Goal: Task Accomplishment & Management: Manage account settings

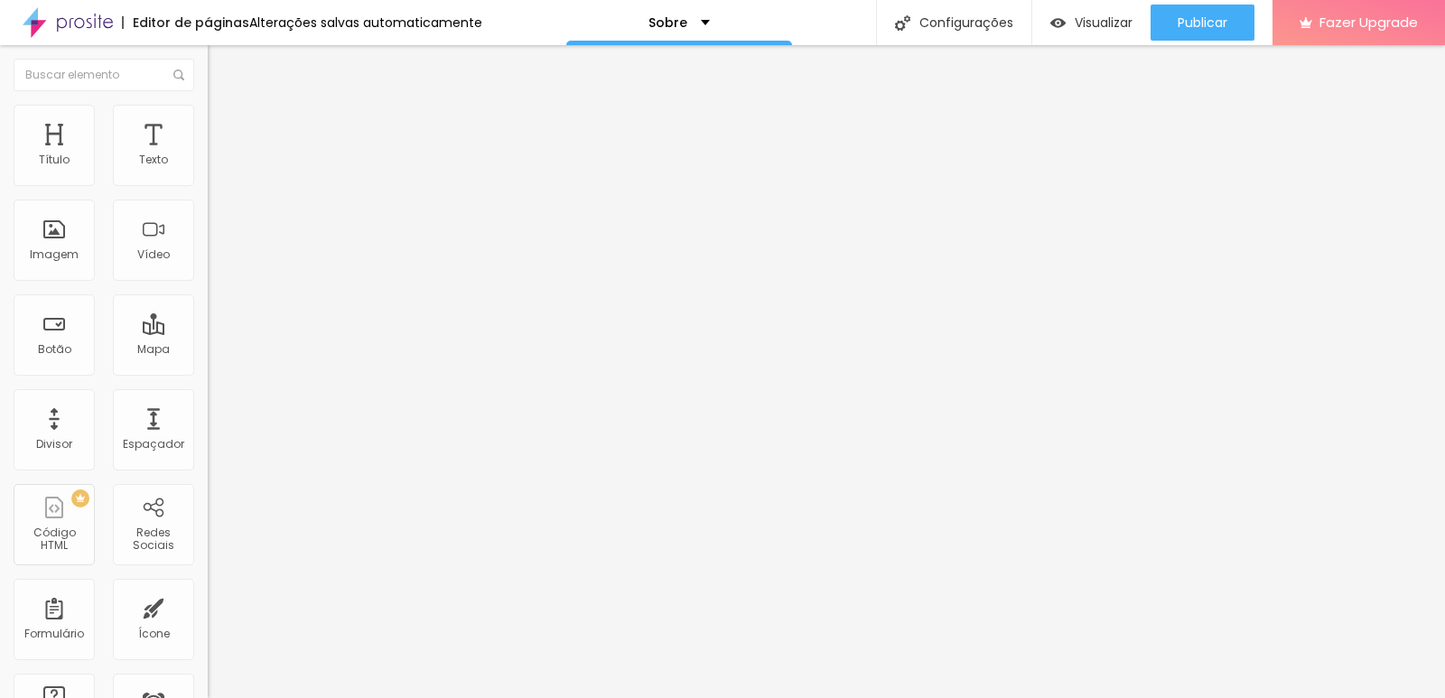
click at [208, 365] on div "Facebook" at bounding box center [312, 370] width 208 height 11
click at [208, 517] on div "Editar Redes Sociais Conteúdo Estilo Avançado Facebook Rede social Facebook End…" at bounding box center [312, 371] width 208 height 653
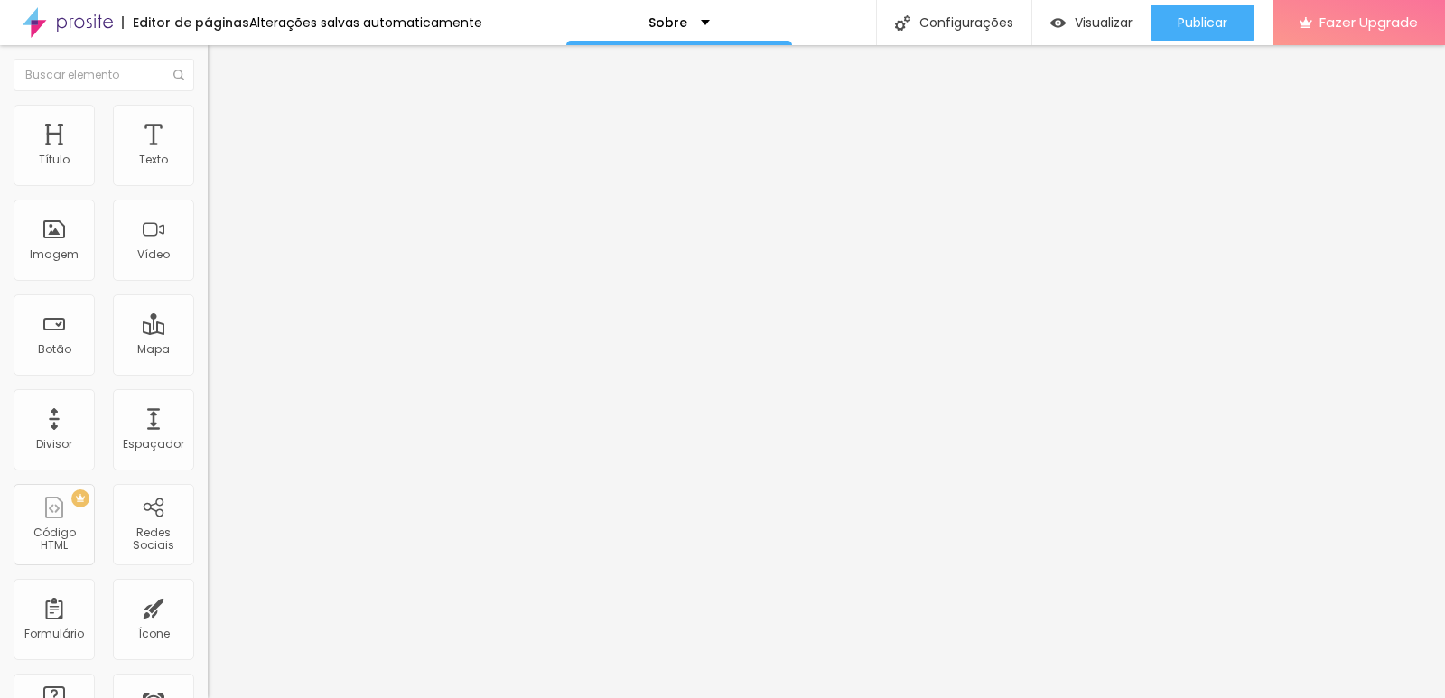
click at [208, 376] on img at bounding box center [214, 382] width 13 height 13
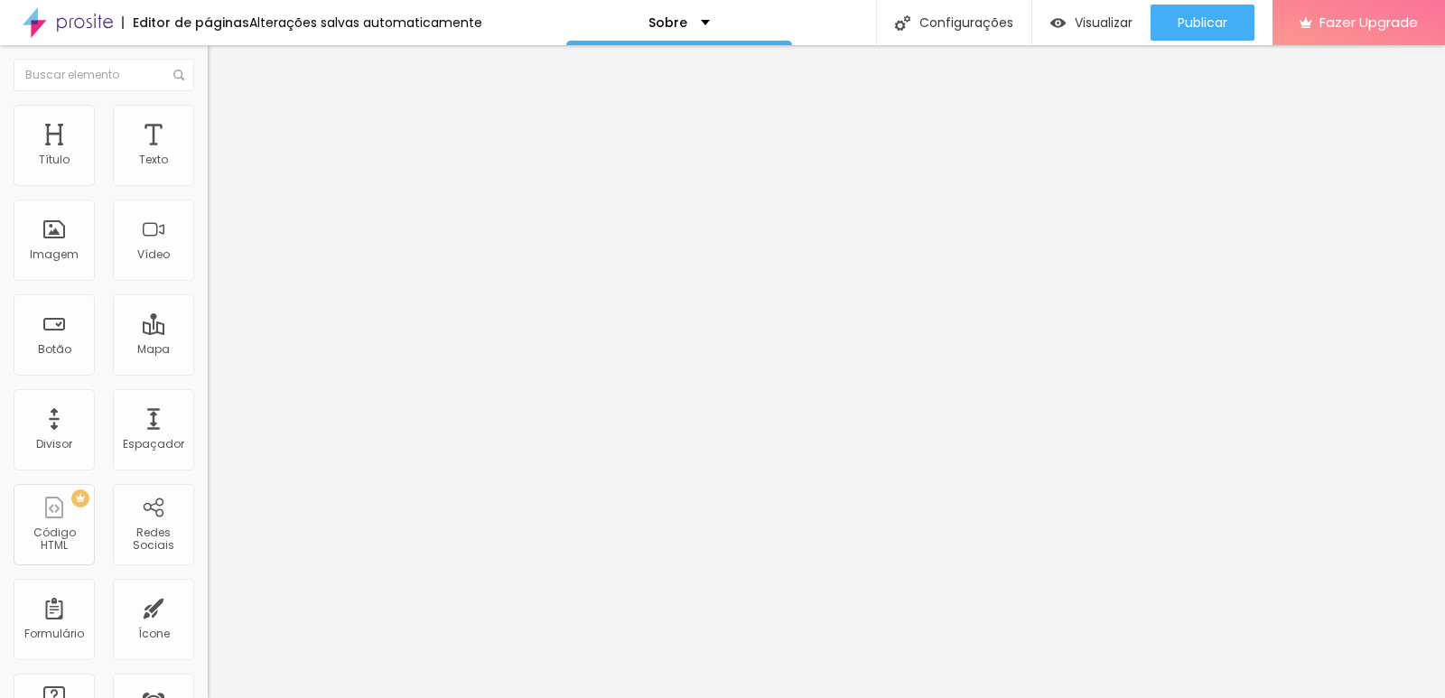
click at [208, 118] on li "Estilo" at bounding box center [312, 114] width 208 height 18
type input "11"
click at [208, 231] on input "range" at bounding box center [266, 224] width 116 height 14
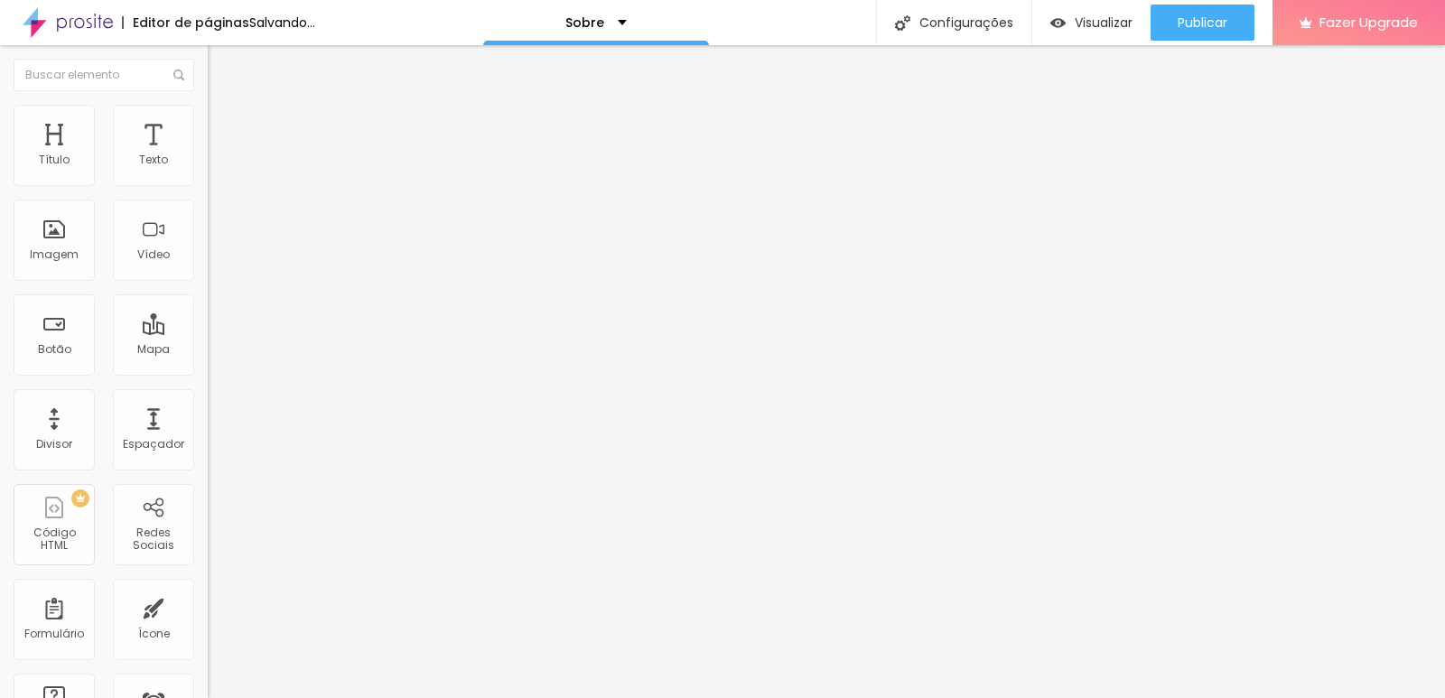
type input "12"
type input "13"
drag, startPoint x: 71, startPoint y: 245, endPoint x: 96, endPoint y: 237, distance: 25.4
type input "13"
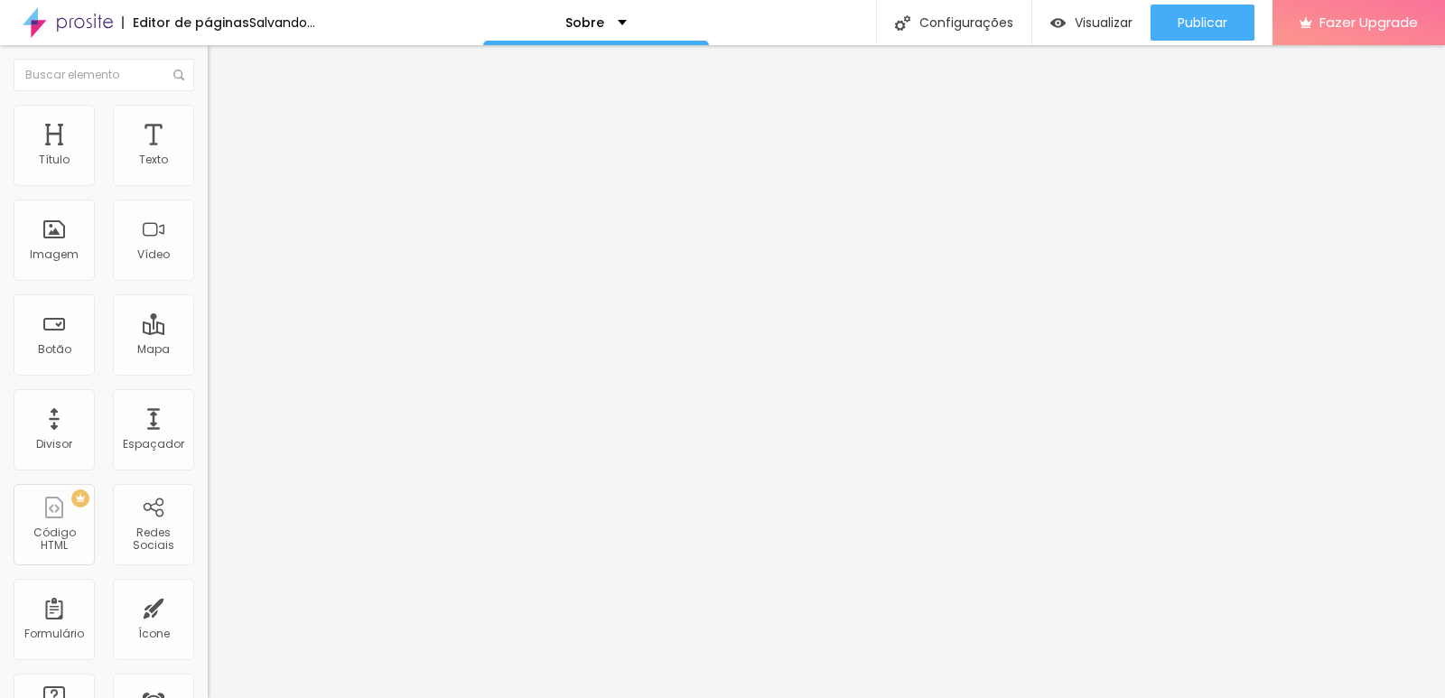
click at [208, 231] on input "range" at bounding box center [266, 224] width 116 height 14
type input "6"
click at [208, 231] on input "range" at bounding box center [266, 224] width 116 height 14
type input "9"
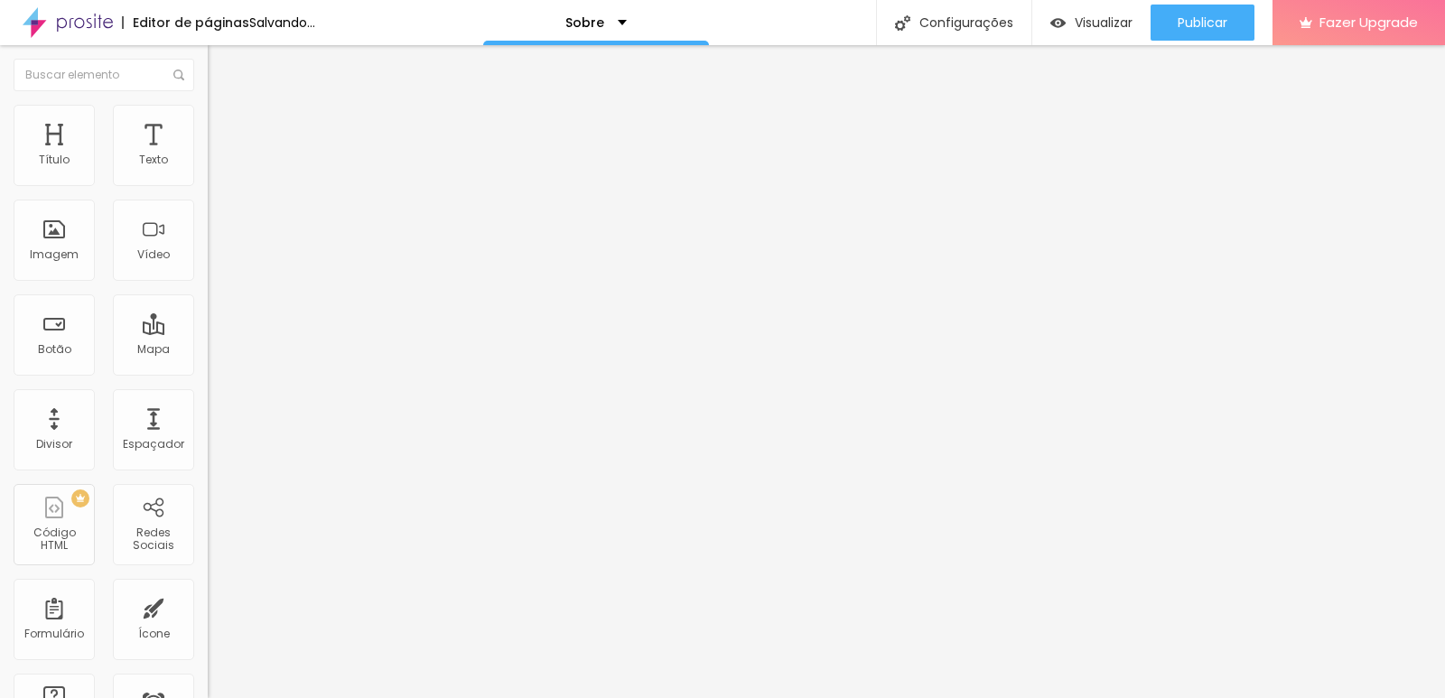
type input "9"
click at [208, 231] on input "range" at bounding box center [266, 224] width 116 height 14
type input "10"
click at [208, 231] on input "range" at bounding box center [266, 224] width 116 height 14
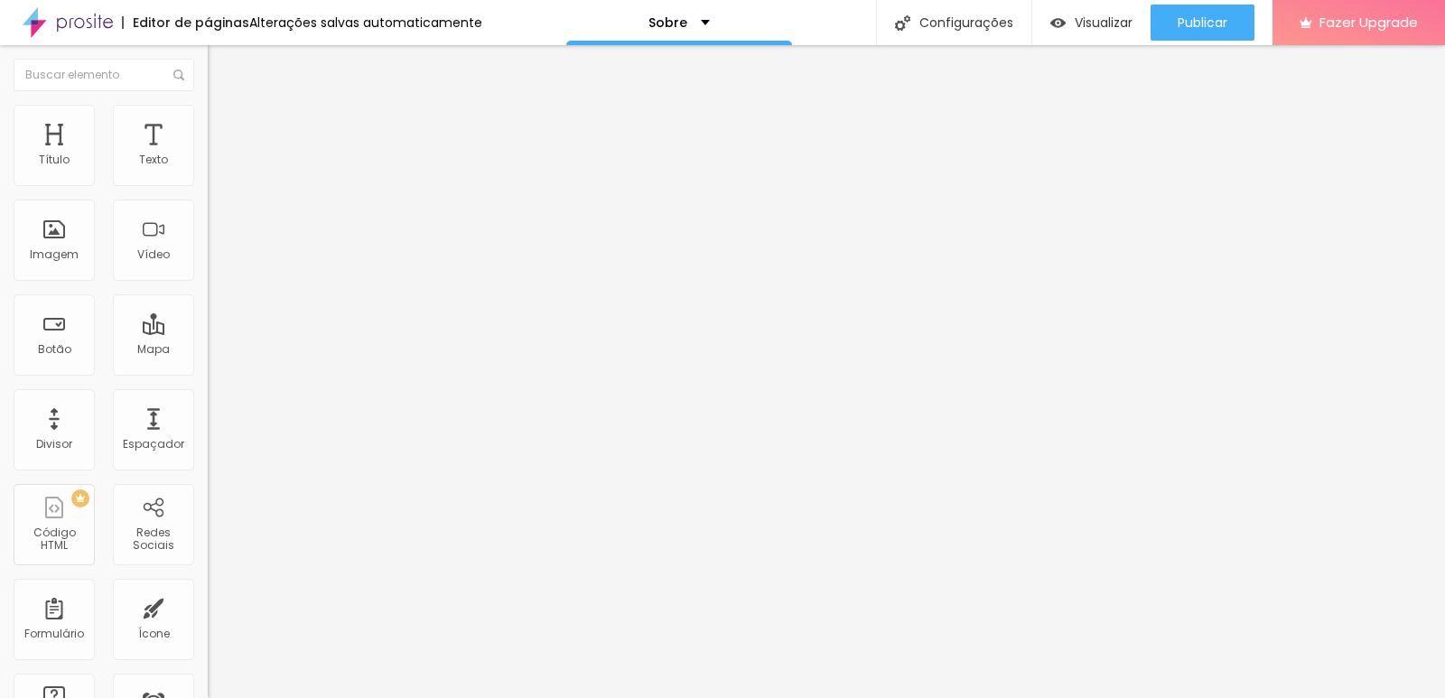
type input "28"
click at [208, 277] on input "range" at bounding box center [266, 270] width 116 height 14
type input "21"
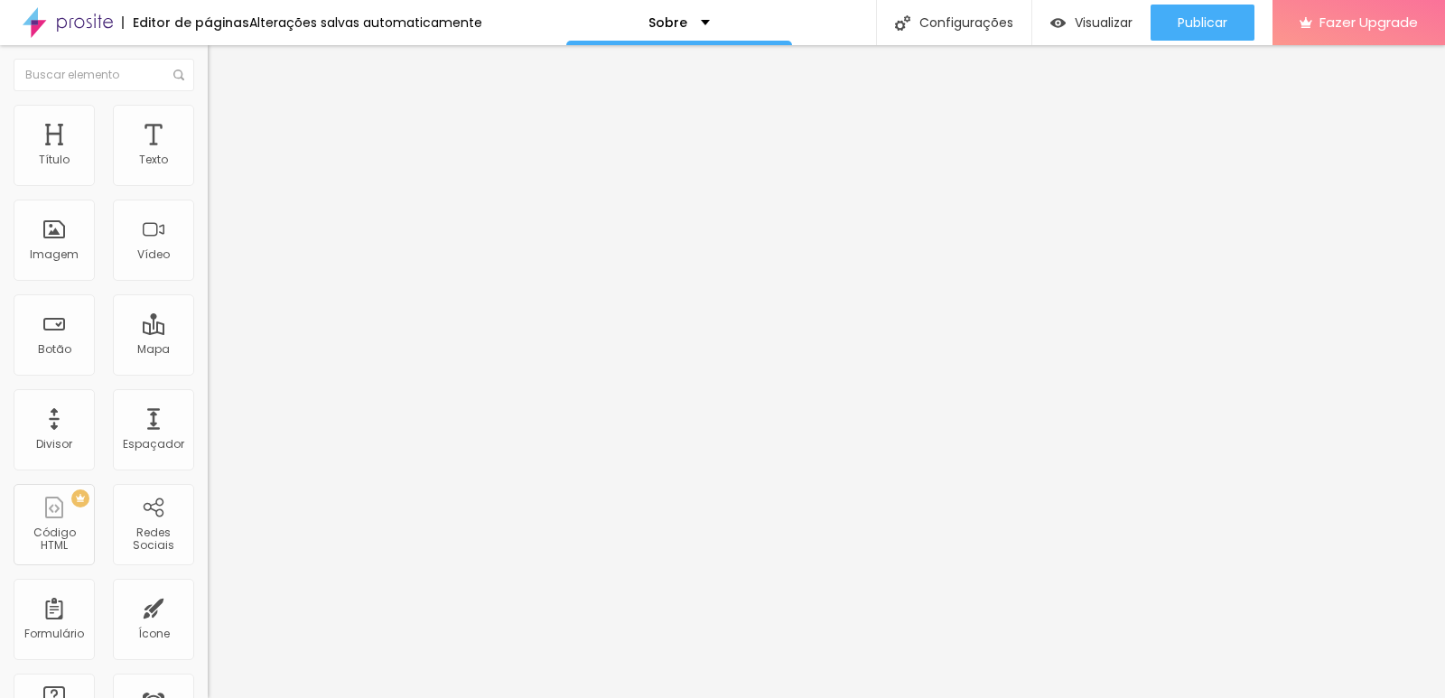
click at [208, 277] on input "range" at bounding box center [266, 270] width 116 height 14
click at [224, 129] on span "Avançado" at bounding box center [254, 134] width 60 height 15
click at [208, 115] on img at bounding box center [216, 113] width 16 height 16
type input "16"
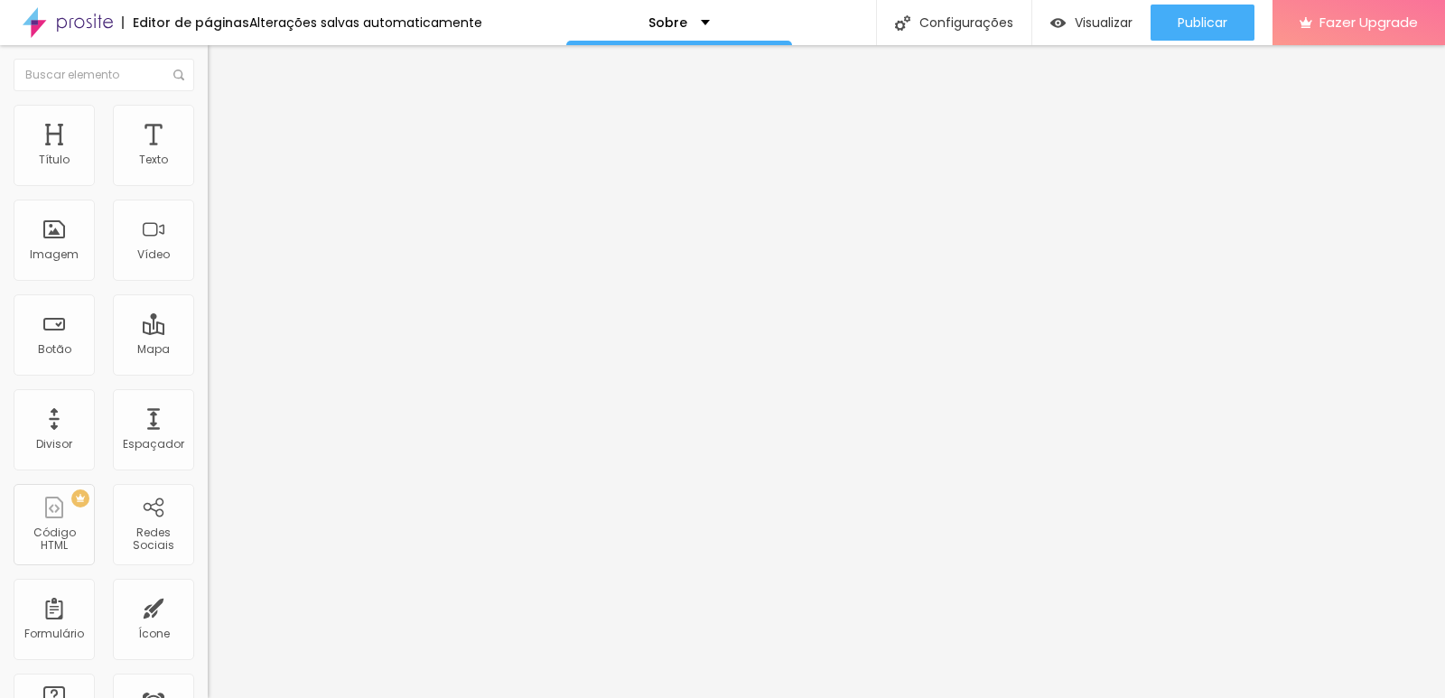
click at [208, 277] on input "range" at bounding box center [266, 270] width 116 height 14
click at [224, 107] on span "Conteúdo" at bounding box center [252, 98] width 56 height 15
click at [208, 183] on div "Instagram" at bounding box center [312, 265] width 208 height 249
click at [208, 614] on input "https://" at bounding box center [316, 623] width 217 height 18
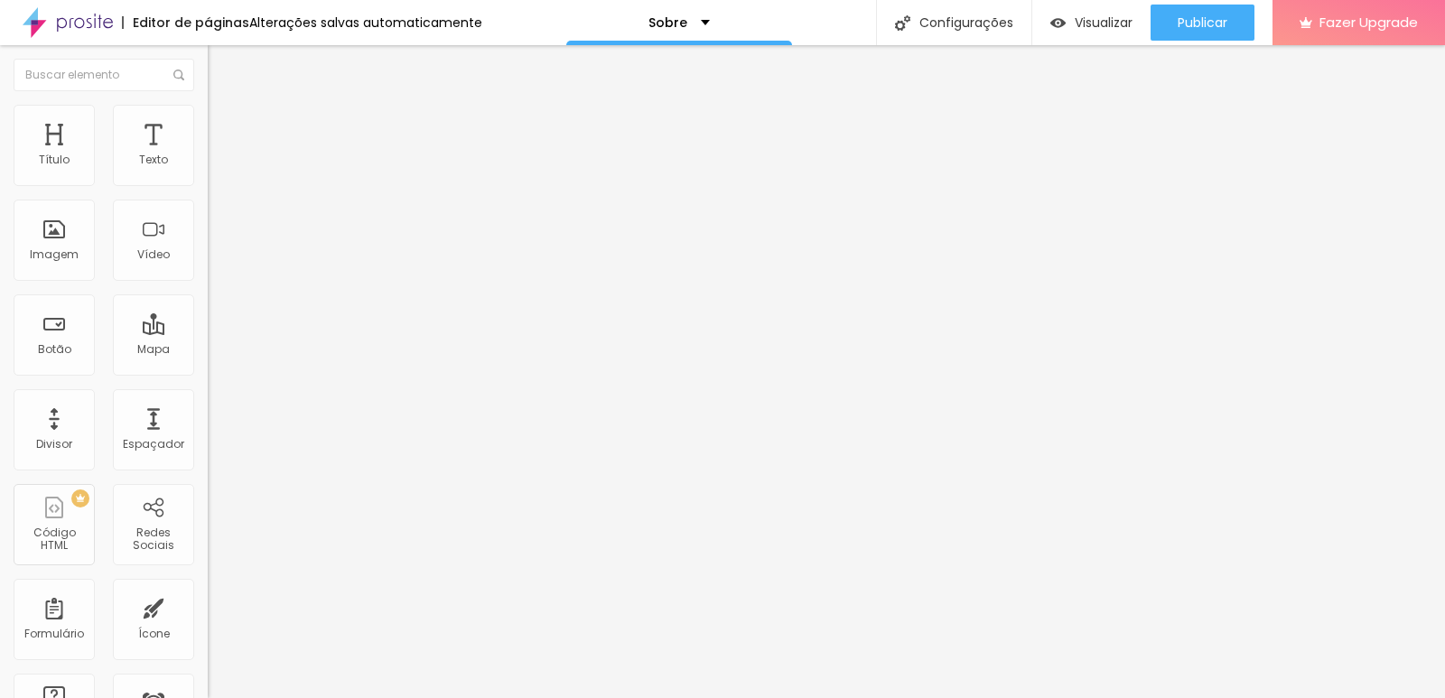
type input "[URL][DOMAIN_NAME]"
click at [208, 492] on div "Editar Redes Sociais Conteúdo Estilo Avançado Instagram Rede social Instagram E…" at bounding box center [312, 371] width 208 height 653
click at [208, 365] on div "Instagram" at bounding box center [312, 370] width 208 height 11
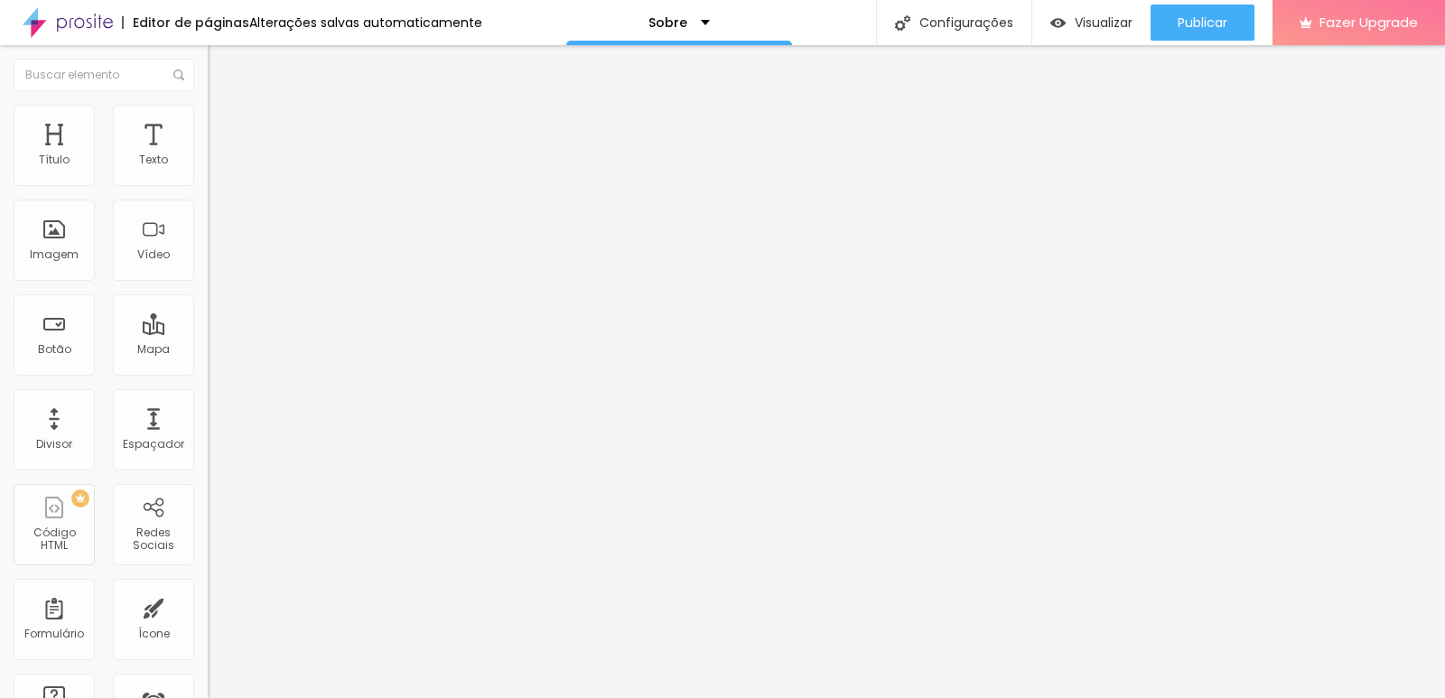
click at [208, 478] on div "Editar Redes Sociais Conteúdo Estilo Avançado Instagram Rede social Instagram E…" at bounding box center [312, 371] width 208 height 653
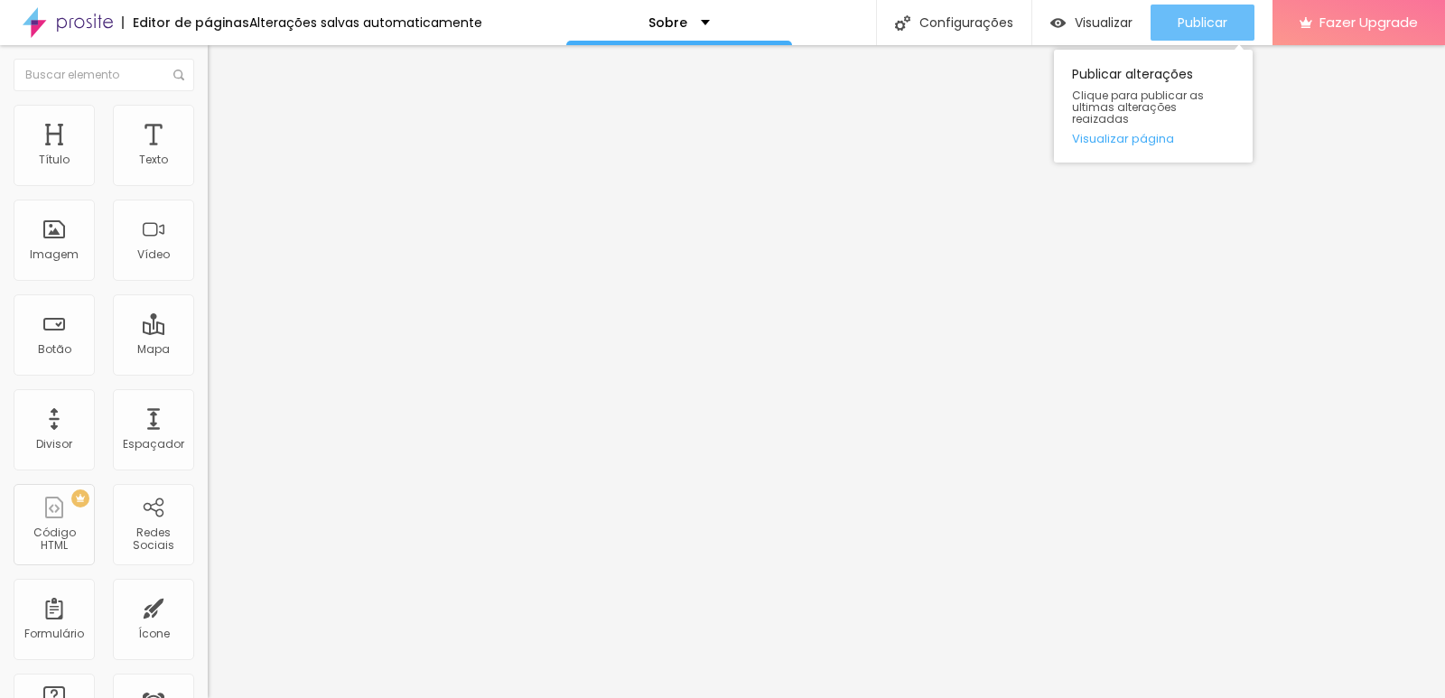
click at [1204, 26] on span "Publicar" at bounding box center [1203, 22] width 50 height 14
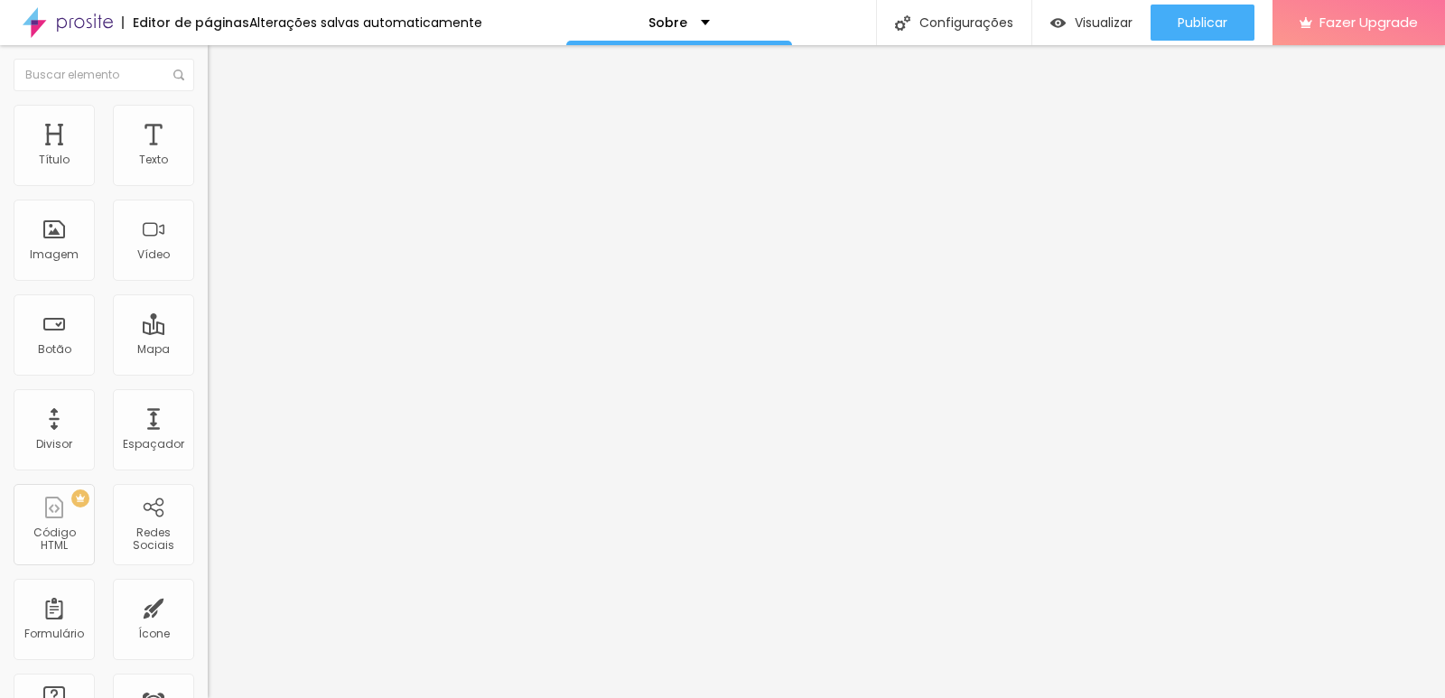
click at [221, 66] on img "button" at bounding box center [228, 66] width 14 height 14
